Goal: Task Accomplishment & Management: Use online tool/utility

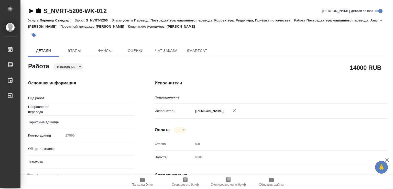
type textarea "Постредактура машинного перевода"
type textarea "x"
type input "англ-рус"
type textarea "x"
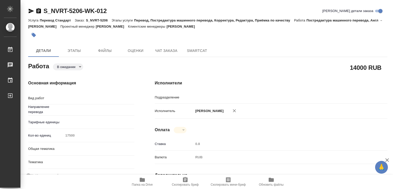
type textarea "x"
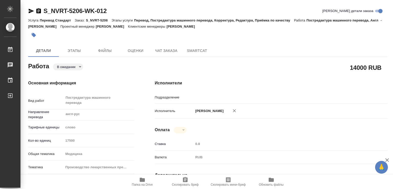
type textarea "x"
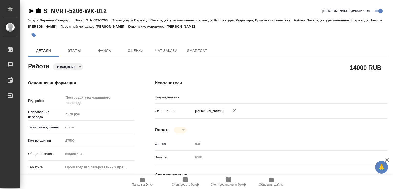
type textarea "x"
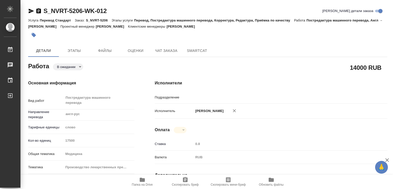
type input "MedLinguists"
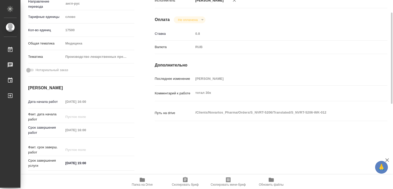
scroll to position [28, 0]
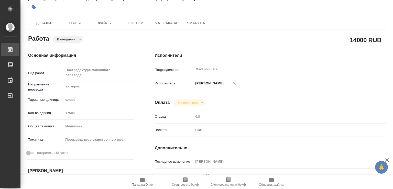
type textarea "x"
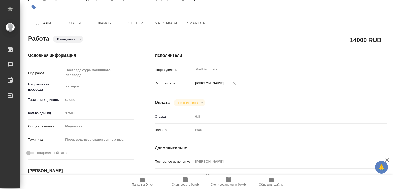
type textarea "x"
